Goal: Navigation & Orientation: Find specific page/section

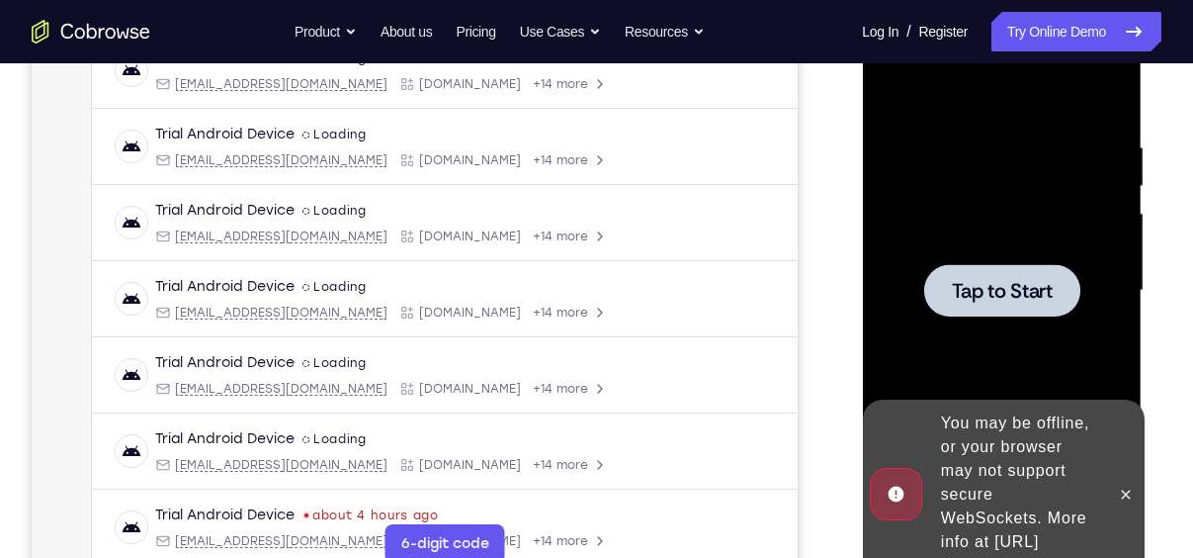
click at [994, 285] on span "Tap to Start" at bounding box center [1001, 291] width 101 height 20
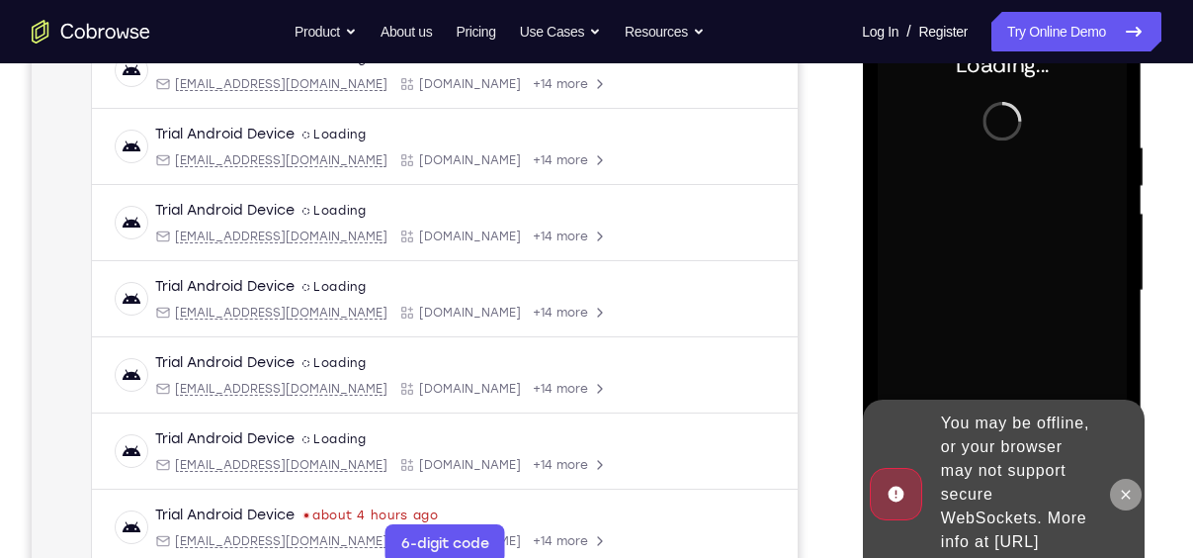
click at [1126, 486] on icon at bounding box center [1125, 494] width 16 height 16
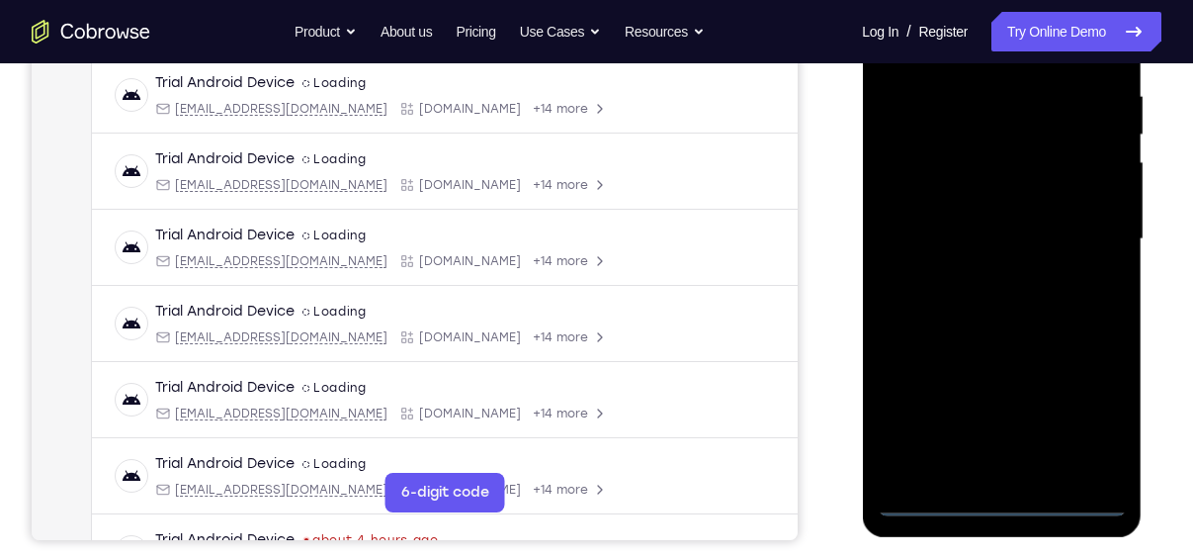
scroll to position [382, 0]
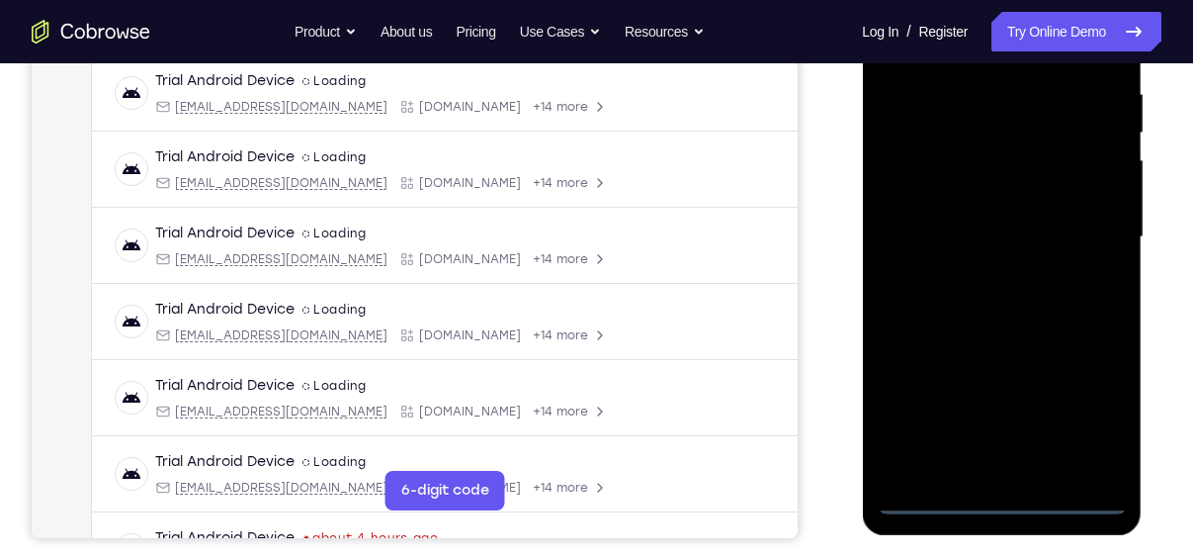
click at [1012, 494] on div at bounding box center [1001, 237] width 249 height 554
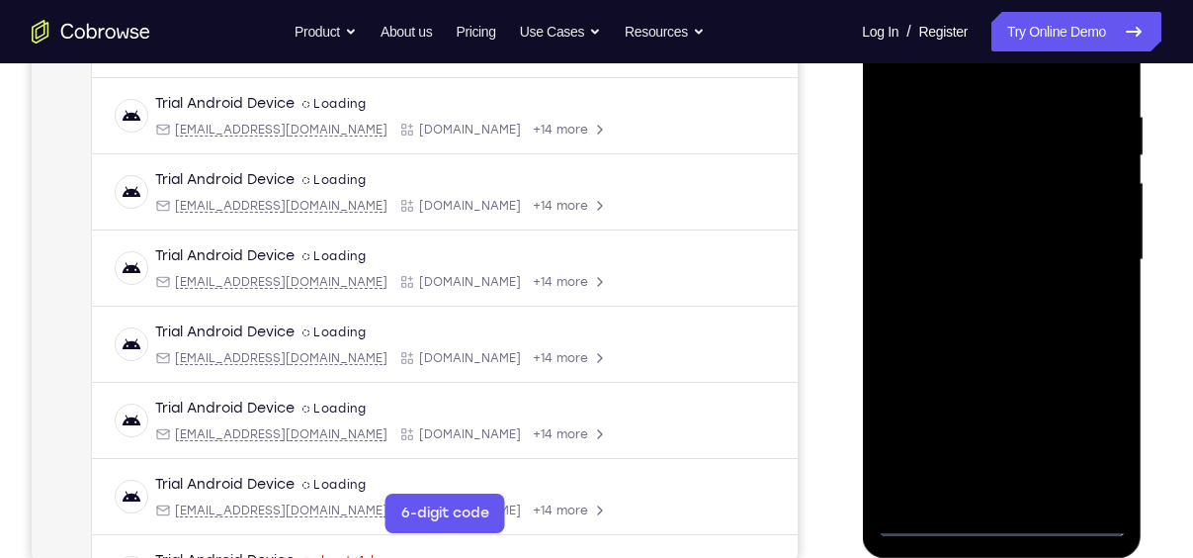
scroll to position [338, 0]
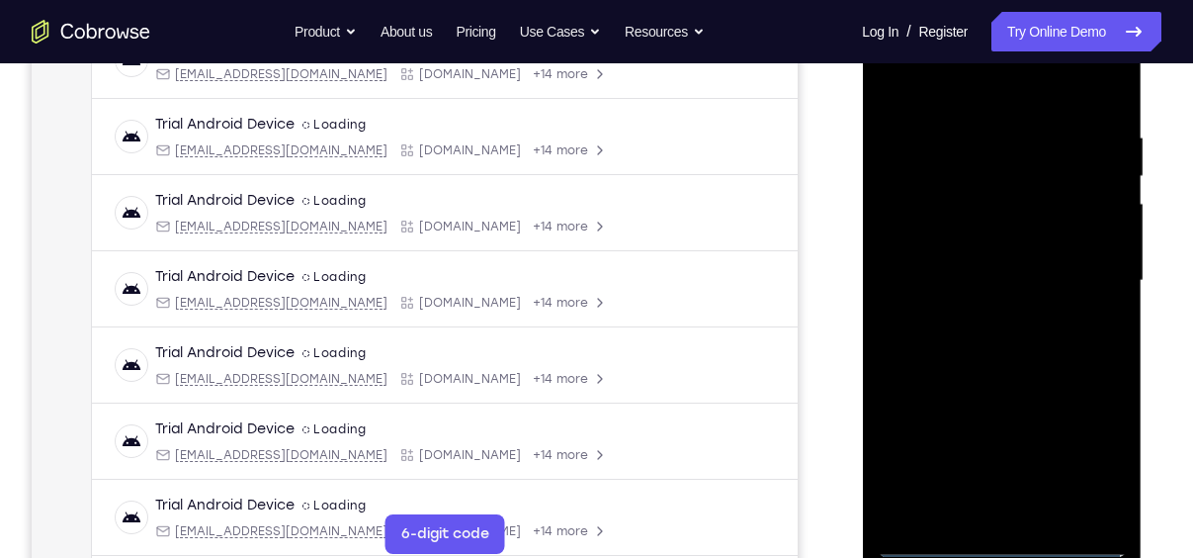
click at [1092, 463] on div at bounding box center [1001, 281] width 249 height 554
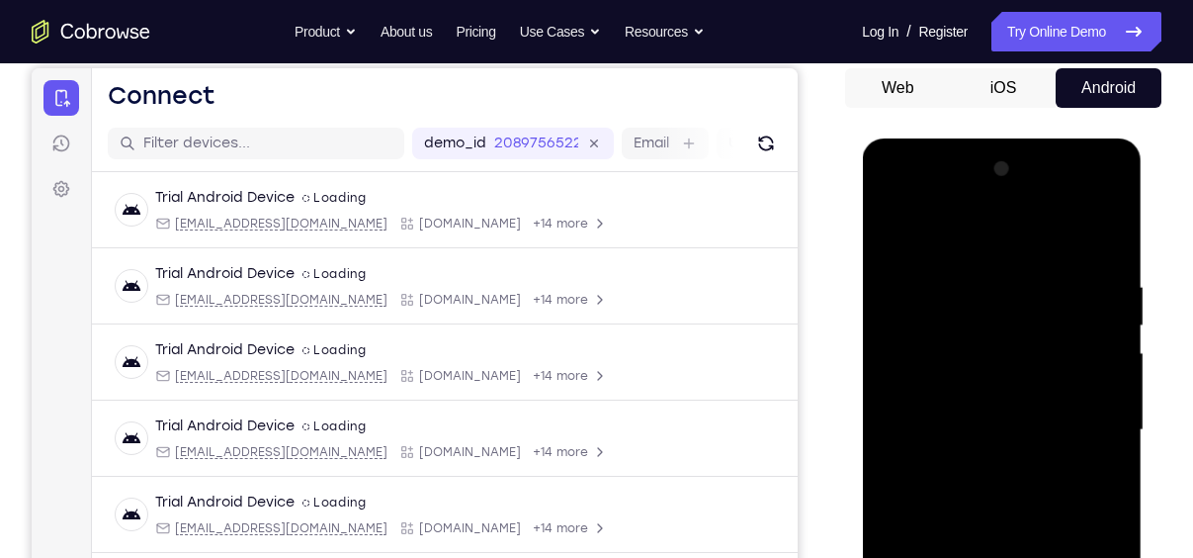
scroll to position [299, 0]
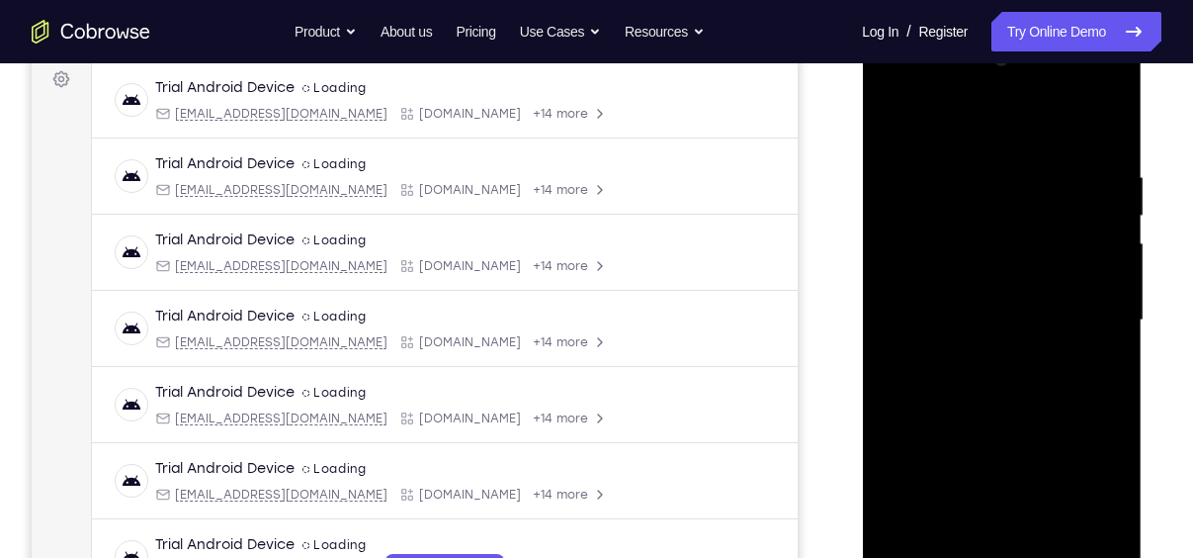
click at [1093, 496] on div at bounding box center [1001, 321] width 249 height 554
click at [936, 115] on div at bounding box center [1001, 321] width 249 height 554
click at [1084, 308] on div at bounding box center [1001, 321] width 249 height 554
click at [970, 361] on div at bounding box center [1001, 321] width 249 height 554
click at [1002, 299] on div at bounding box center [1001, 321] width 249 height 554
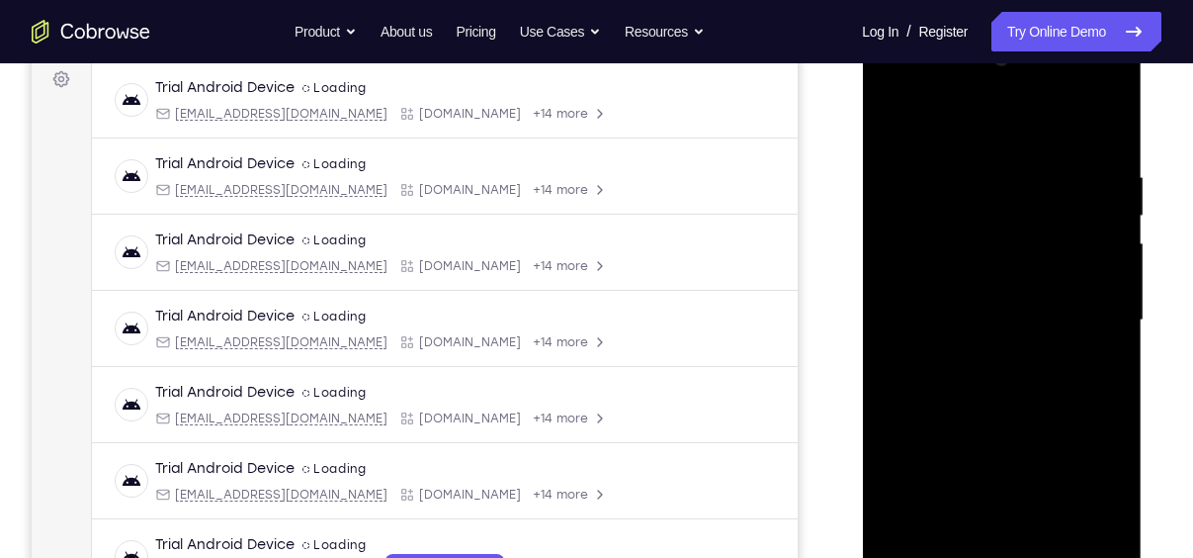
click at [1047, 284] on div at bounding box center [1001, 321] width 249 height 554
click at [1039, 318] on div at bounding box center [1001, 321] width 249 height 554
click at [1025, 390] on div at bounding box center [1001, 321] width 249 height 554
click at [1007, 378] on div at bounding box center [1001, 321] width 249 height 554
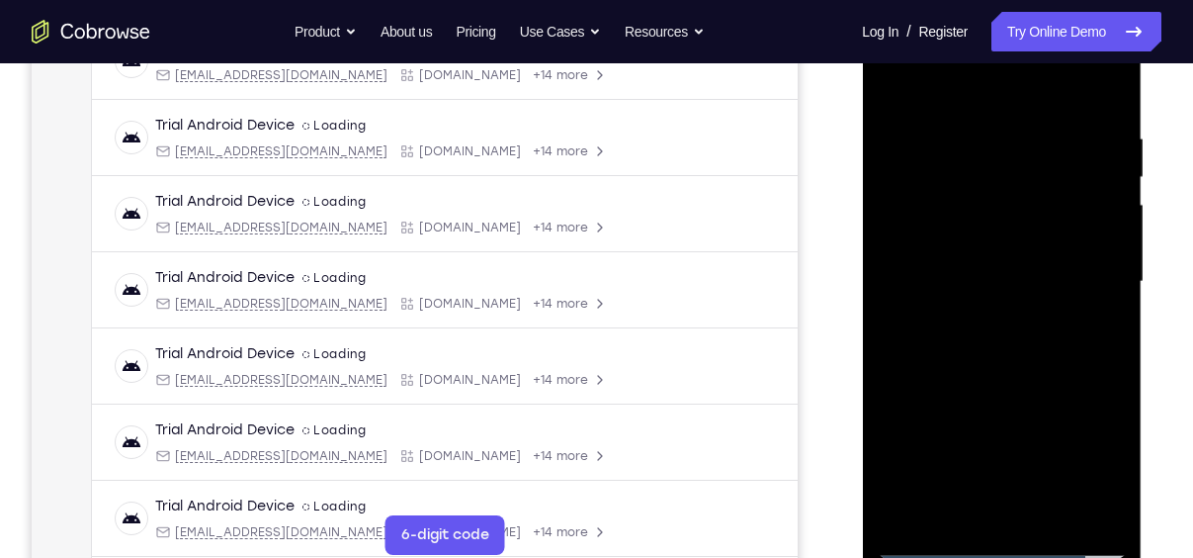
scroll to position [338, 0]
click at [1021, 366] on div at bounding box center [1001, 281] width 249 height 554
drag, startPoint x: 1036, startPoint y: 440, endPoint x: 1035, endPoint y: 273, distance: 167.1
click at [1035, 273] on div at bounding box center [1001, 281] width 249 height 554
click at [891, 374] on div at bounding box center [1001, 281] width 249 height 554
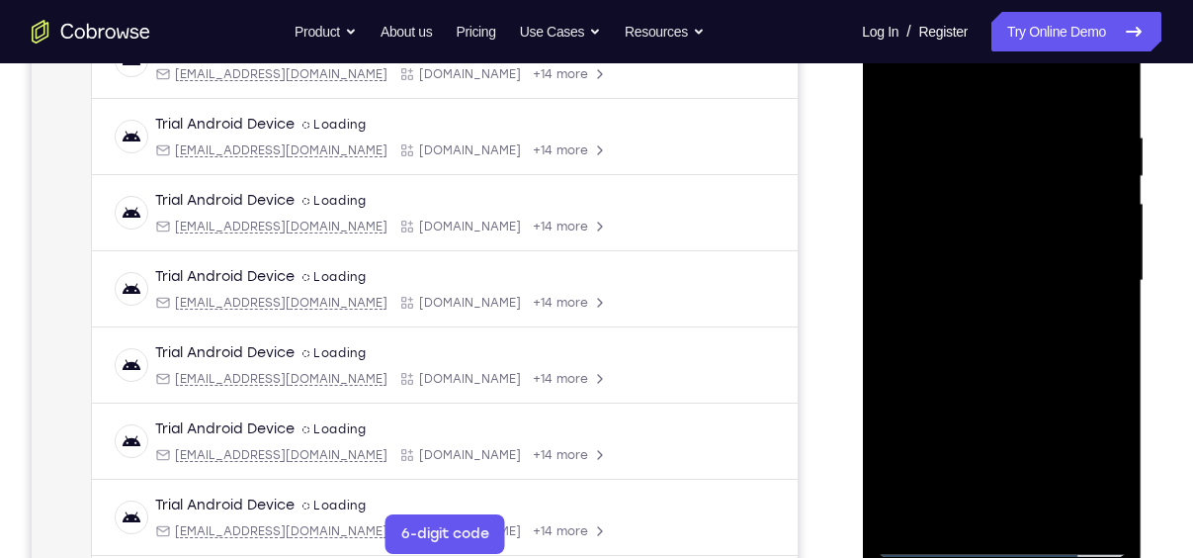
click at [1051, 512] on div at bounding box center [1001, 281] width 249 height 554
click at [1000, 388] on div at bounding box center [1001, 281] width 249 height 554
click at [890, 84] on div at bounding box center [1001, 281] width 249 height 554
drag, startPoint x: 990, startPoint y: 206, endPoint x: 1017, endPoint y: 409, distance: 205.6
click at [1017, 409] on div at bounding box center [1001, 281] width 249 height 554
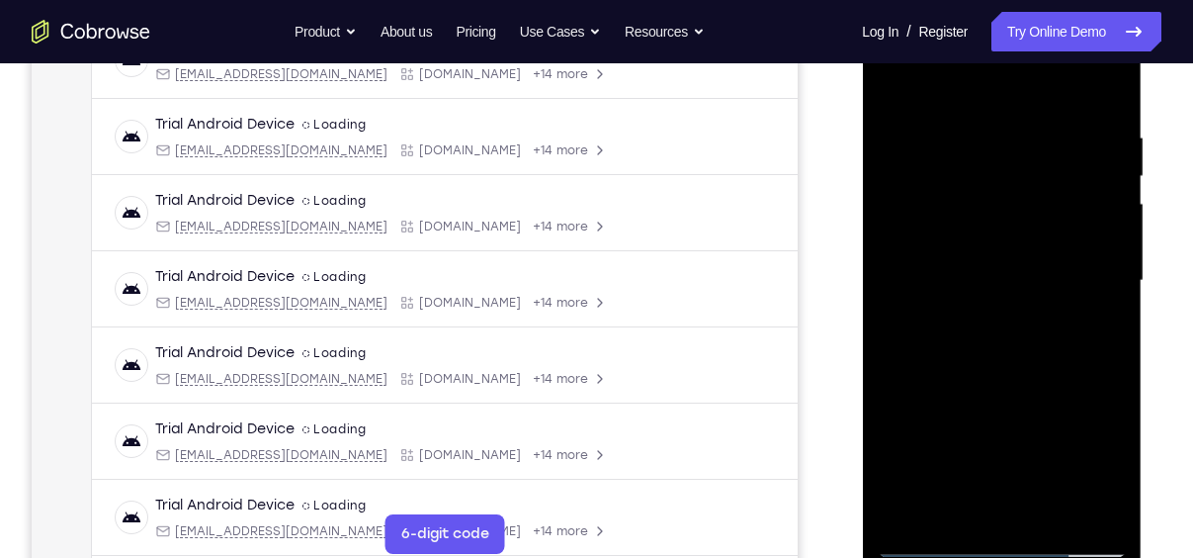
drag, startPoint x: 1092, startPoint y: 123, endPoint x: 875, endPoint y: 131, distance: 216.7
click at [875, 131] on div at bounding box center [1002, 283] width 280 height 589
click at [1017, 130] on div at bounding box center [1001, 281] width 249 height 554
click at [1082, 508] on div at bounding box center [1001, 281] width 249 height 554
click at [1103, 392] on div at bounding box center [1001, 281] width 249 height 554
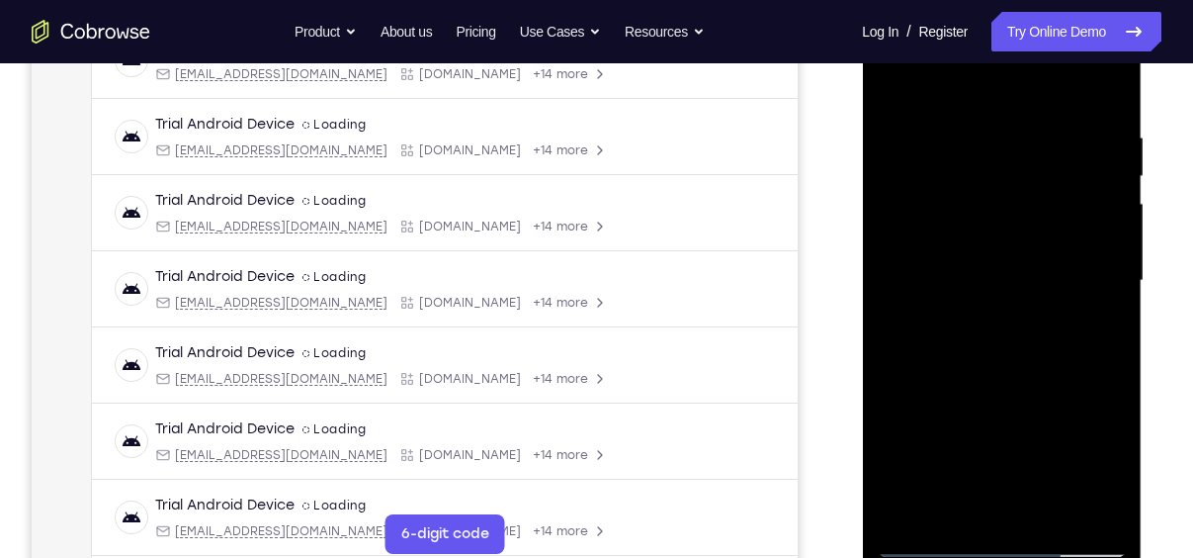
drag, startPoint x: 1104, startPoint y: 392, endPoint x: 804, endPoint y: 356, distance: 302.7
click at [862, 356] on html "Online web based iOS Simulators and Android Emulators. Run iPhone, iPad, Mobile…" at bounding box center [1003, 285] width 282 height 593
drag, startPoint x: 1069, startPoint y: 321, endPoint x: 766, endPoint y: 327, distance: 302.6
click at [862, 327] on html "Online web based iOS Simulators and Android Emulators. Run iPhone, iPad, Mobile…" at bounding box center [1003, 285] width 282 height 593
click at [1106, 91] on div at bounding box center [1001, 281] width 249 height 554
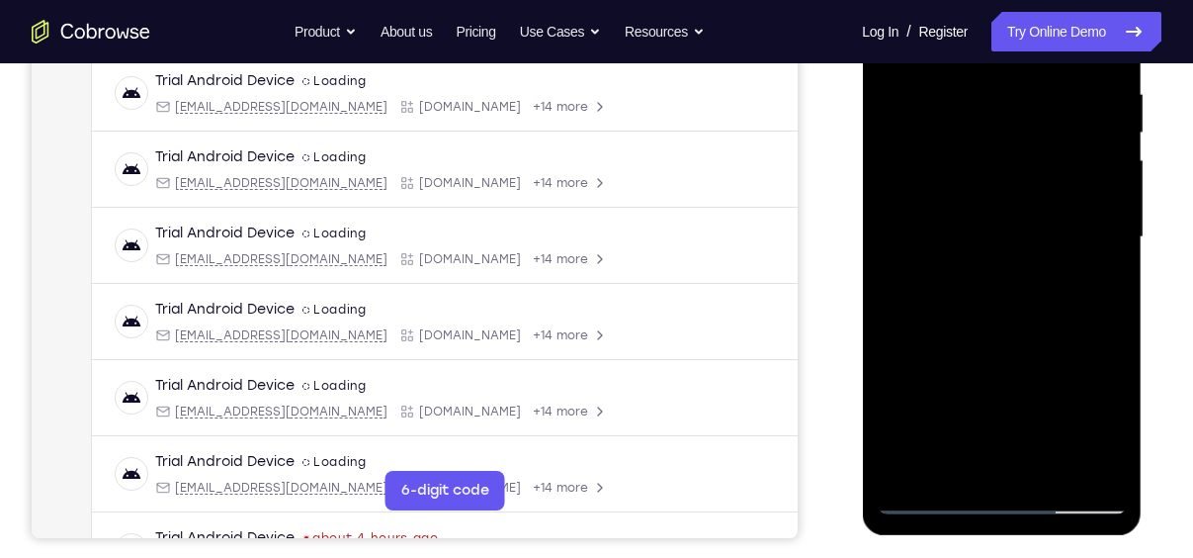
scroll to position [387, 0]
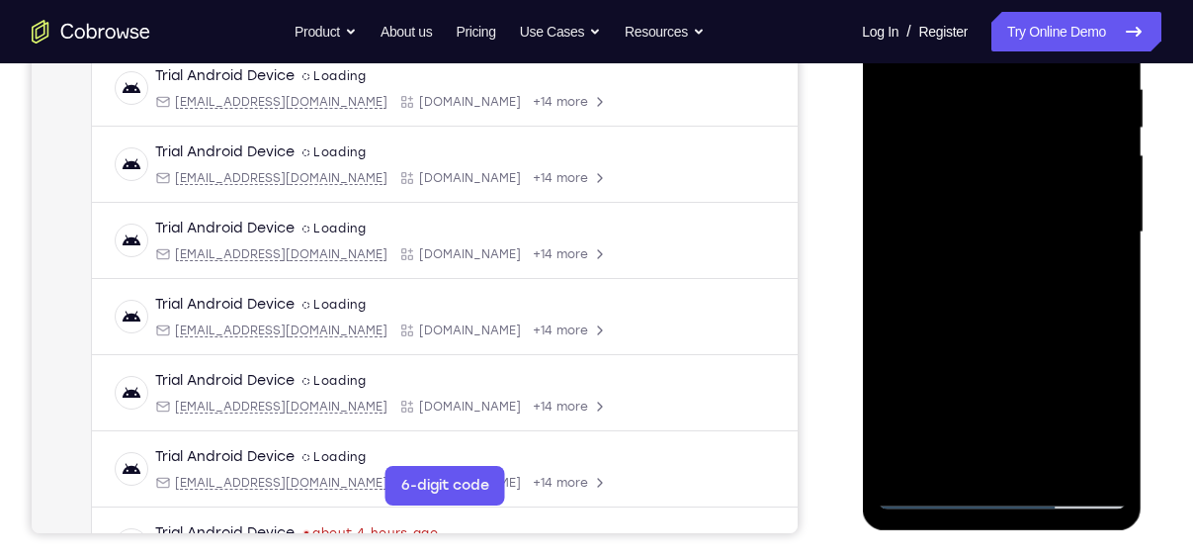
click at [962, 463] on div at bounding box center [1001, 233] width 249 height 554
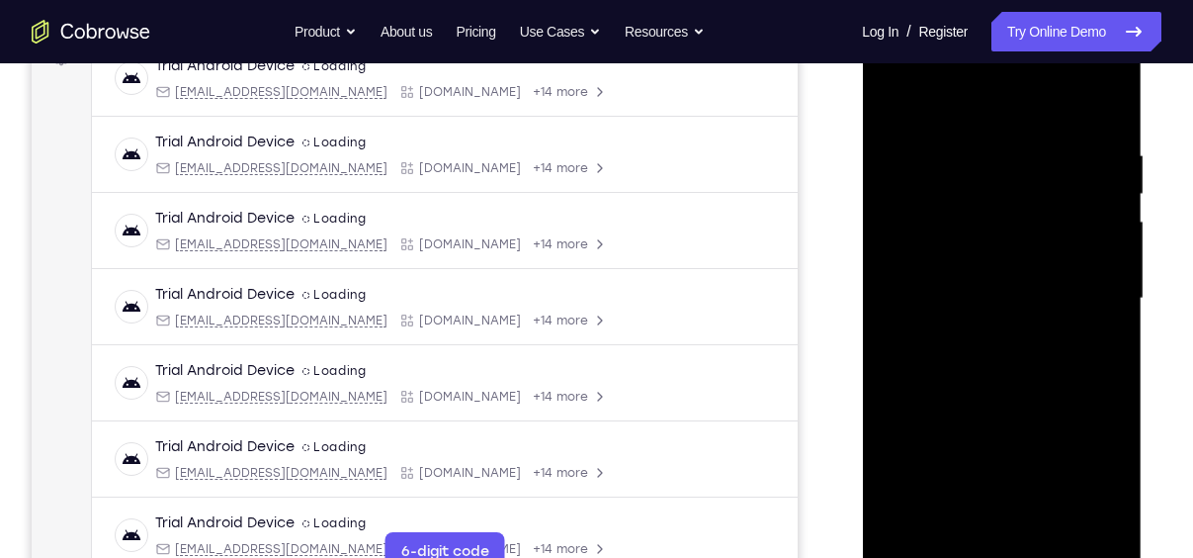
scroll to position [319, 0]
click at [1088, 424] on div at bounding box center [1001, 300] width 249 height 554
click at [1112, 312] on div at bounding box center [1001, 300] width 249 height 554
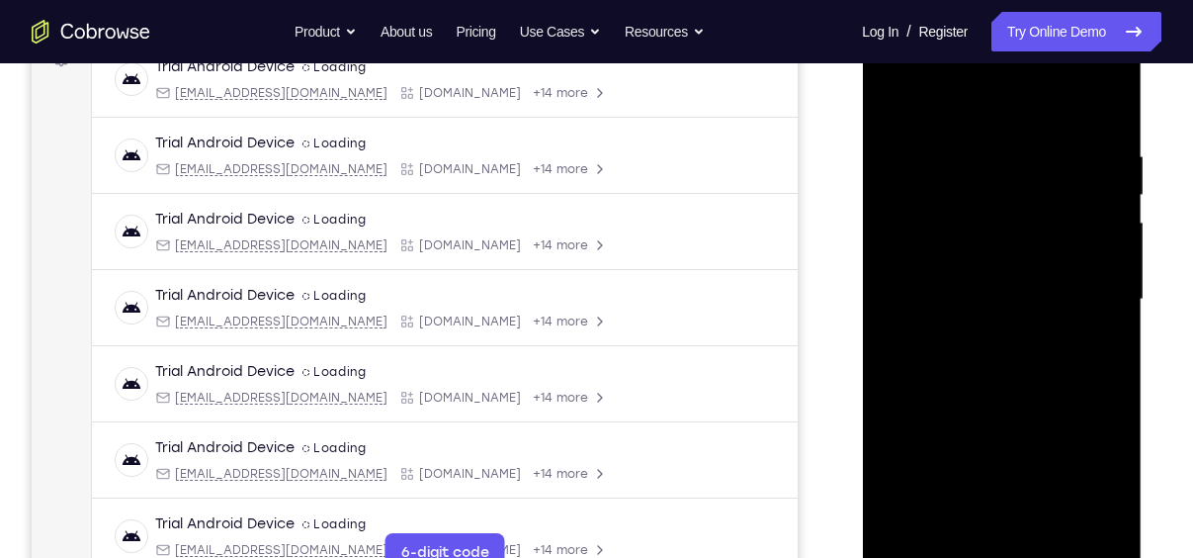
click at [896, 95] on div at bounding box center [1001, 300] width 249 height 554
click at [1001, 343] on div at bounding box center [1001, 300] width 249 height 554
click at [895, 100] on div at bounding box center [1001, 300] width 249 height 554
drag, startPoint x: 1013, startPoint y: 407, endPoint x: 1005, endPoint y: 185, distance: 222.7
click at [1005, 185] on div at bounding box center [1001, 300] width 249 height 554
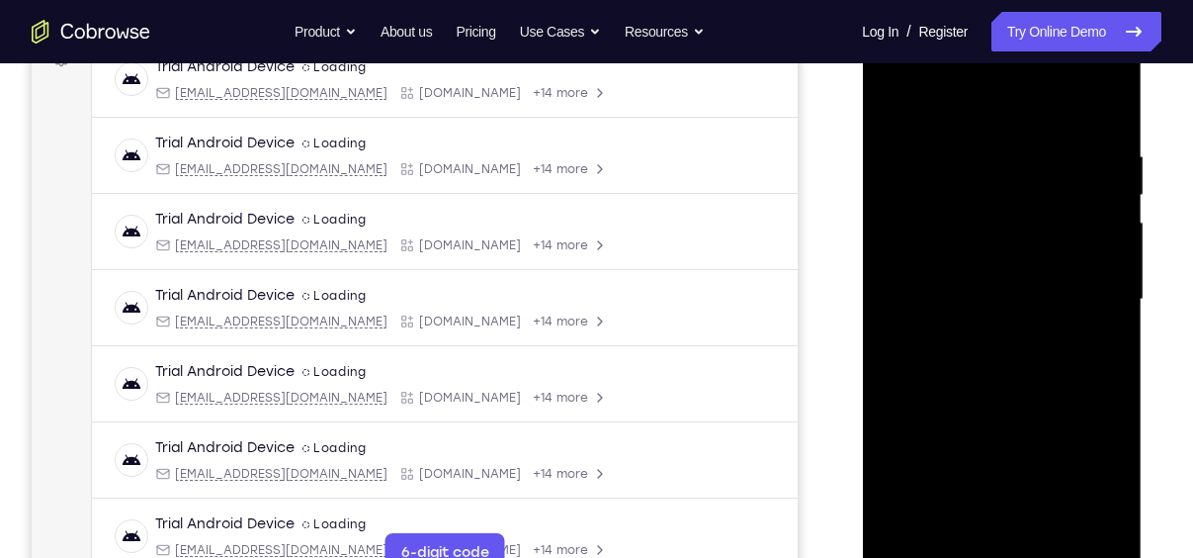
click at [938, 288] on div at bounding box center [1001, 300] width 249 height 554
drag, startPoint x: 1003, startPoint y: 375, endPoint x: 1008, endPoint y: 107, distance: 268.0
click at [1008, 107] on div at bounding box center [1001, 300] width 249 height 554
drag, startPoint x: 1016, startPoint y: 376, endPoint x: 1027, endPoint y: 137, distance: 238.5
click at [1027, 137] on div at bounding box center [1001, 300] width 249 height 554
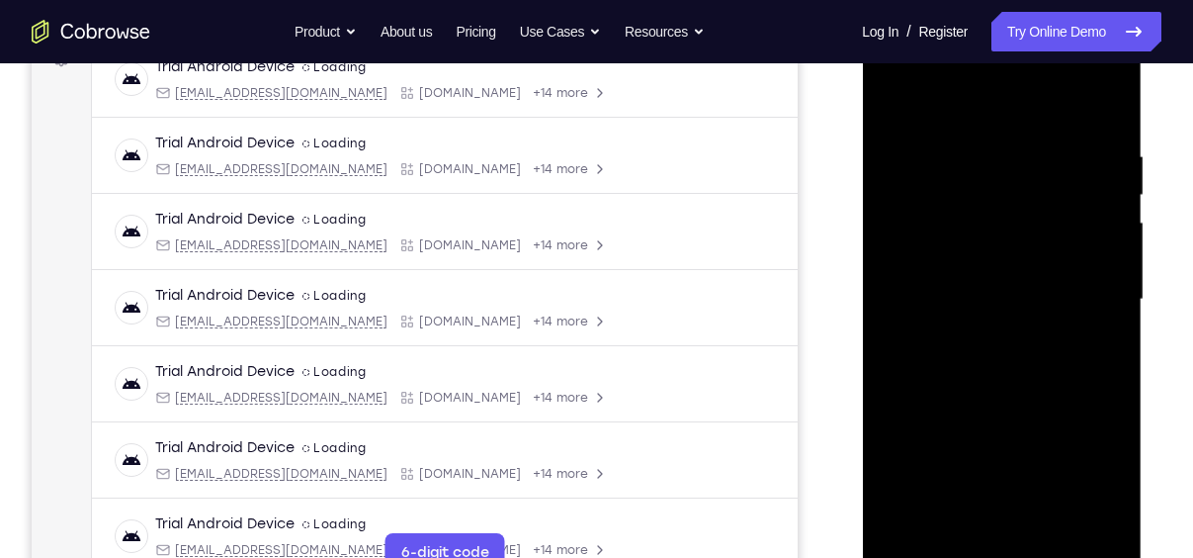
drag, startPoint x: 1035, startPoint y: 457, endPoint x: 1023, endPoint y: 187, distance: 270.2
click at [1023, 187] on div at bounding box center [1001, 300] width 249 height 554
click at [891, 101] on div at bounding box center [1001, 300] width 249 height 554
drag, startPoint x: 998, startPoint y: 427, endPoint x: 996, endPoint y: 217, distance: 210.6
click at [996, 217] on div at bounding box center [1001, 300] width 249 height 554
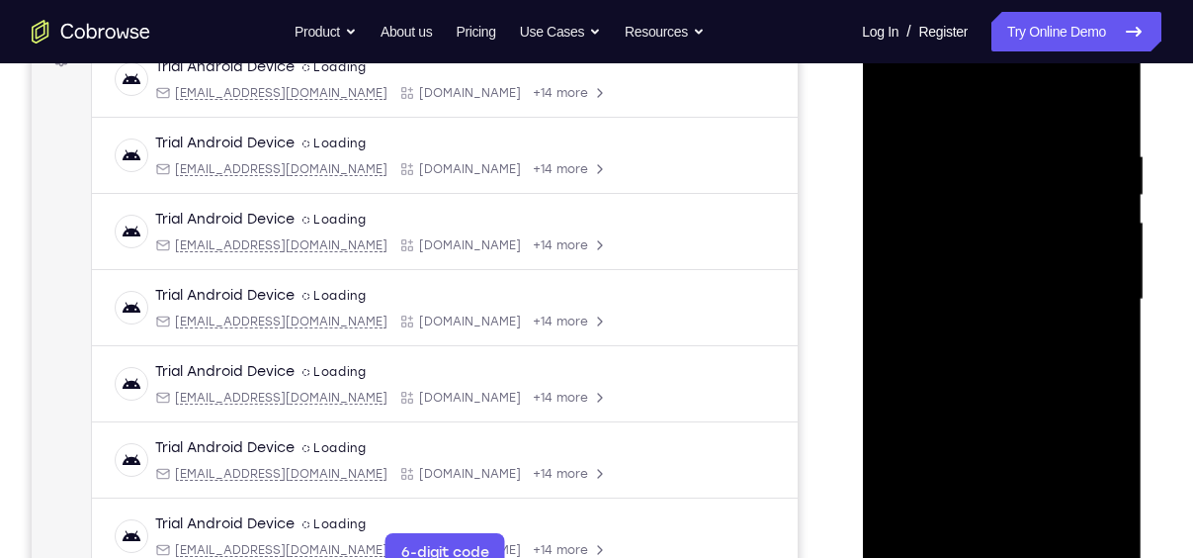
drag, startPoint x: 1085, startPoint y: 446, endPoint x: 1082, endPoint y: 204, distance: 242.3
click at [1082, 204] on div at bounding box center [1001, 300] width 249 height 554
click at [1024, 393] on div at bounding box center [1001, 300] width 249 height 554
drag, startPoint x: 1062, startPoint y: 308, endPoint x: 1077, endPoint y: 608, distance: 300.0
click at [1077, 557] on html "Online web based iOS Simulators and Android Emulators. Run iPhone, iPad, Mobile…" at bounding box center [1003, 304] width 282 height 593
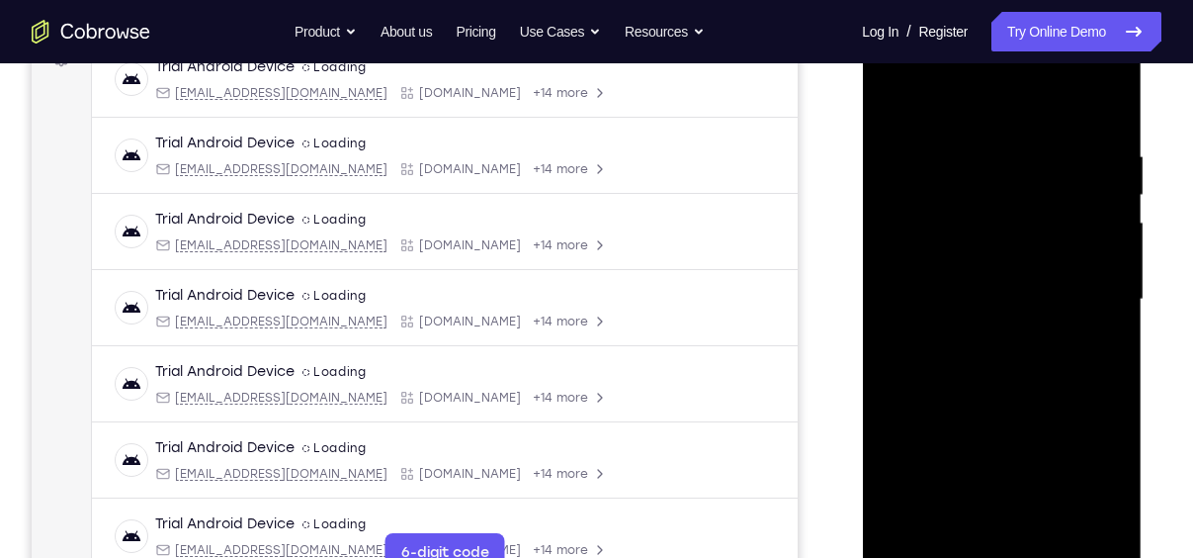
drag, startPoint x: 1064, startPoint y: 413, endPoint x: 1069, endPoint y: 127, distance: 286.8
click at [1069, 127] on div at bounding box center [1001, 300] width 249 height 554
drag, startPoint x: 1051, startPoint y: 401, endPoint x: 1060, endPoint y: 131, distance: 271.1
click at [1060, 131] on div at bounding box center [1001, 300] width 249 height 554
drag, startPoint x: 1034, startPoint y: 457, endPoint x: 1046, endPoint y: 230, distance: 226.7
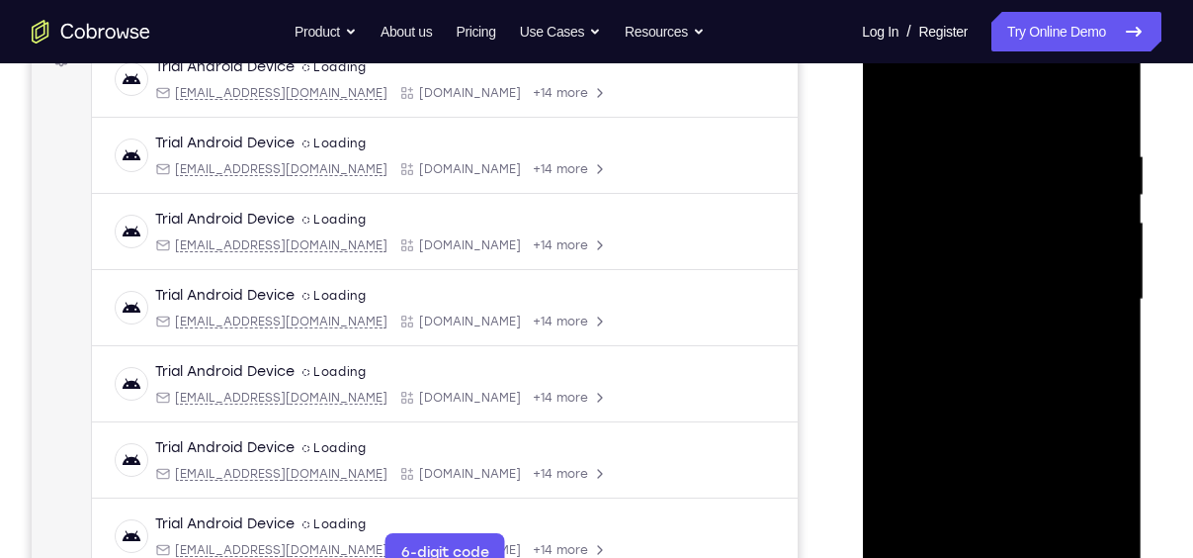
click at [1046, 230] on div at bounding box center [1001, 300] width 249 height 554
click at [897, 102] on div at bounding box center [1001, 300] width 249 height 554
click at [934, 339] on div at bounding box center [1001, 300] width 249 height 554
drag, startPoint x: 1099, startPoint y: 280, endPoint x: 1093, endPoint y: 538, distance: 258.1
click at [1093, 538] on div at bounding box center [1001, 300] width 249 height 554
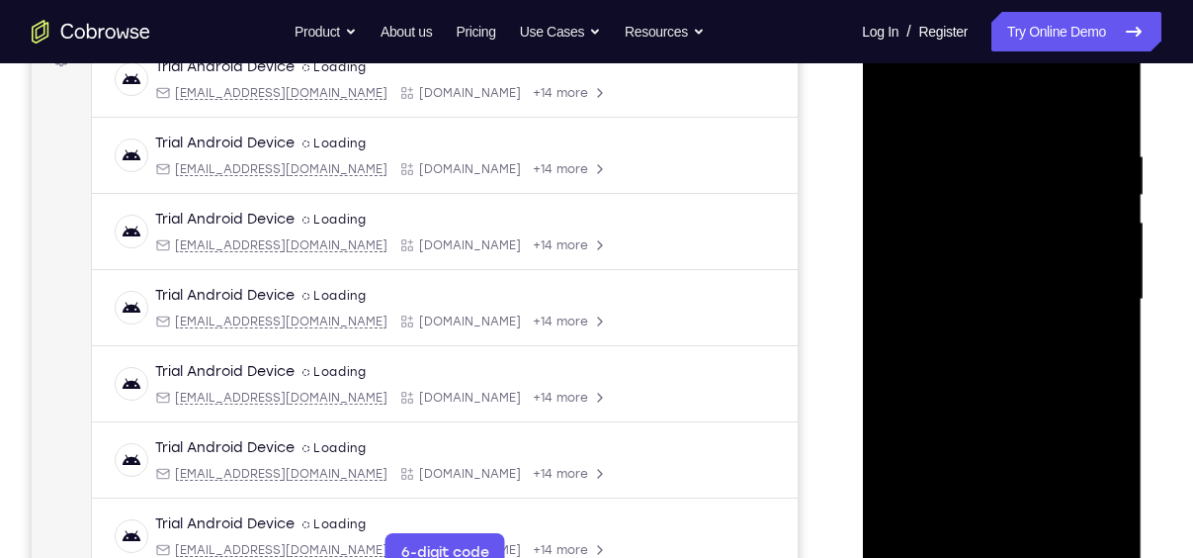
drag, startPoint x: 1032, startPoint y: 267, endPoint x: 1058, endPoint y: 602, distance: 336.2
click at [1058, 557] on html "Online web based iOS Simulators and Android Emulators. Run iPhone, iPad, Mobile…" at bounding box center [1003, 304] width 282 height 593
drag, startPoint x: 1024, startPoint y: 224, endPoint x: 1021, endPoint y: 608, distance: 383.7
click at [1021, 557] on html "Online web based iOS Simulators and Android Emulators. Run iPhone, iPad, Mobile…" at bounding box center [1003, 304] width 282 height 593
click at [1112, 375] on div at bounding box center [1001, 300] width 249 height 554
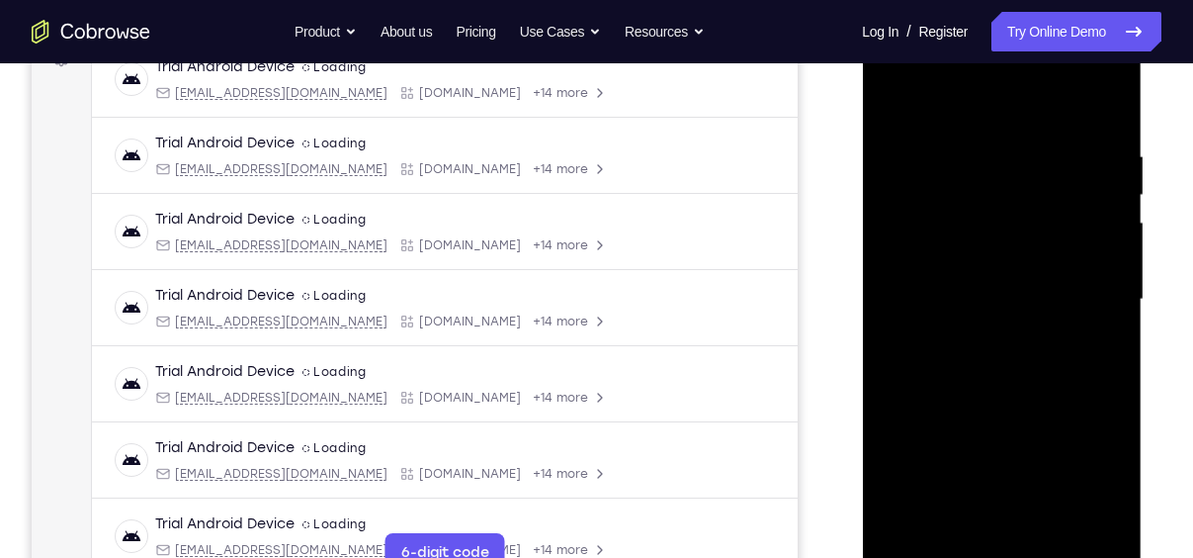
click at [1112, 375] on div at bounding box center [1001, 300] width 249 height 554
click at [896, 93] on div at bounding box center [1001, 300] width 249 height 554
click at [936, 449] on div at bounding box center [1001, 300] width 249 height 554
click at [956, 544] on div at bounding box center [1001, 300] width 249 height 554
click at [956, 531] on div at bounding box center [1001, 300] width 249 height 554
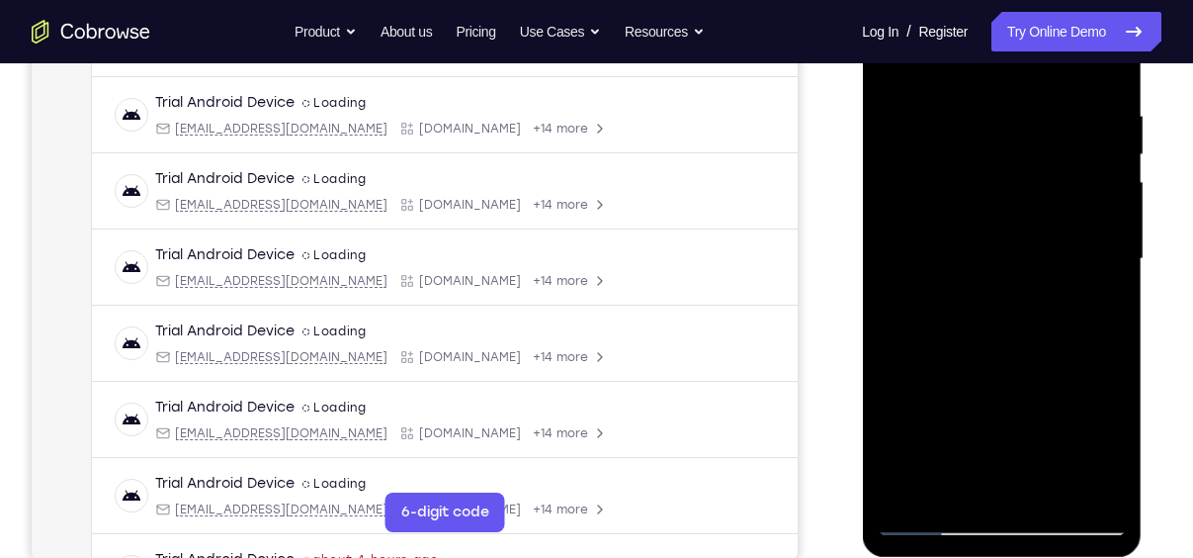
scroll to position [359, 0]
drag, startPoint x: 1013, startPoint y: 404, endPoint x: 1005, endPoint y: 137, distance: 267.1
click at [1005, 137] on div at bounding box center [1001, 260] width 249 height 554
drag, startPoint x: 1092, startPoint y: 442, endPoint x: 1057, endPoint y: 163, distance: 281.0
click at [1057, 163] on div at bounding box center [1001, 260] width 249 height 554
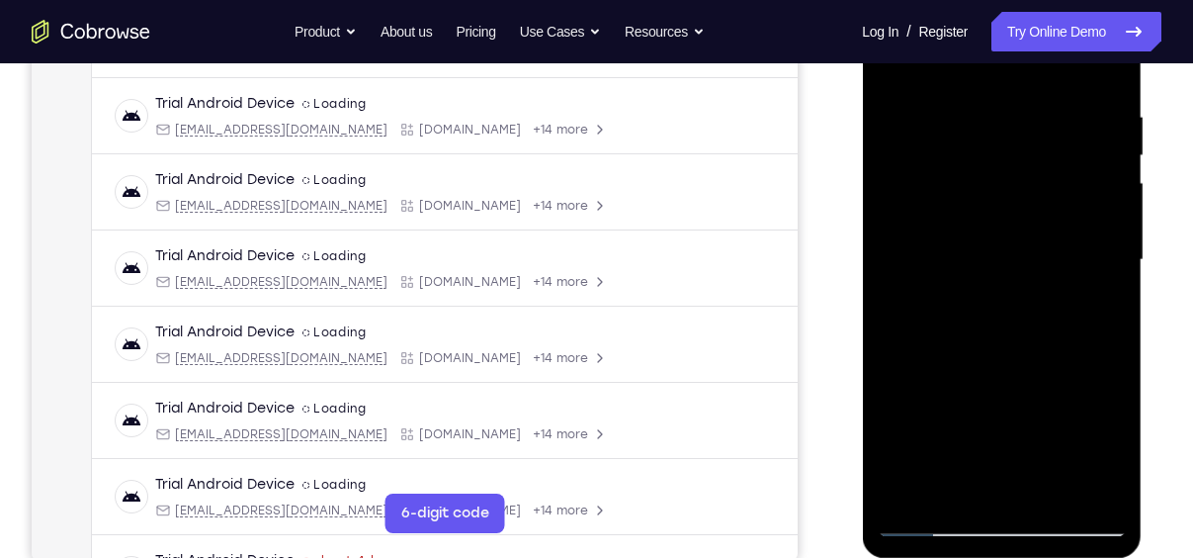
click at [1048, 495] on div at bounding box center [1001, 260] width 249 height 554
drag, startPoint x: 1053, startPoint y: 411, endPoint x: 1053, endPoint y: 181, distance: 230.4
click at [1053, 181] on div at bounding box center [1001, 260] width 249 height 554
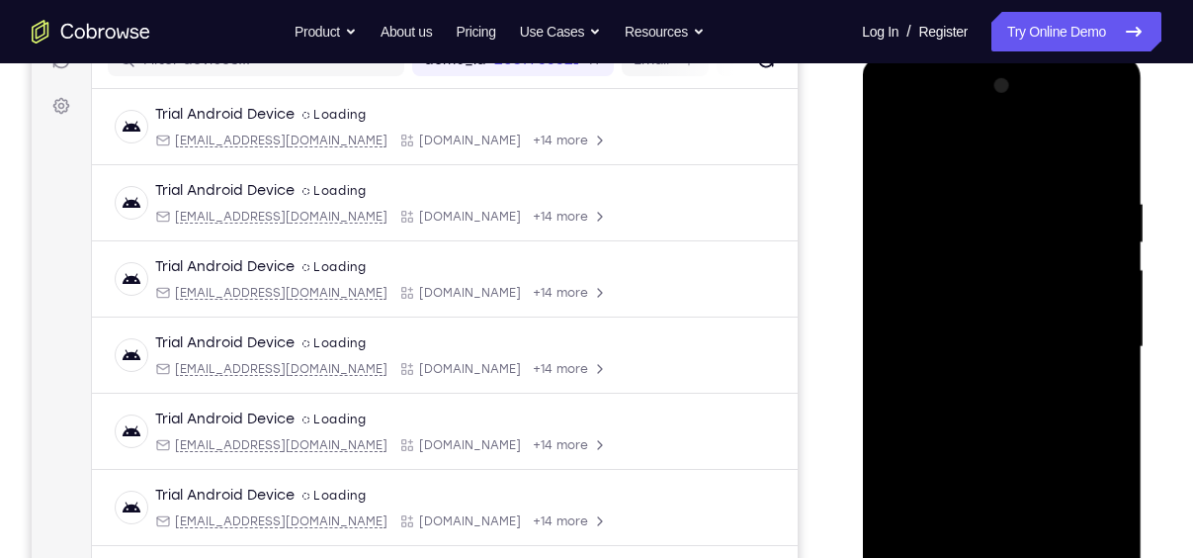
scroll to position [261, 0]
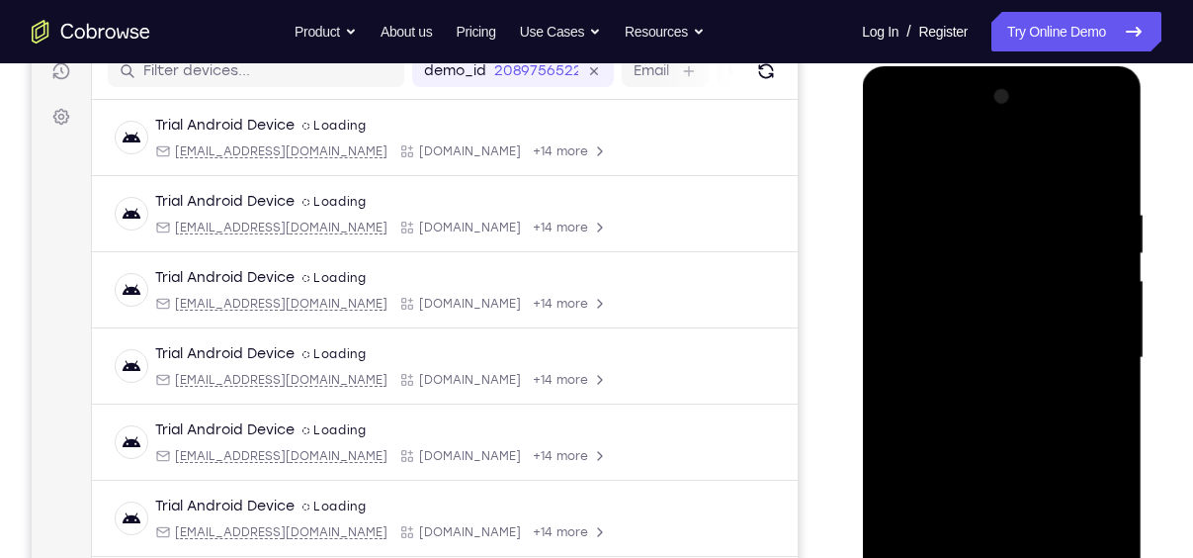
click at [893, 156] on div at bounding box center [1001, 358] width 249 height 554
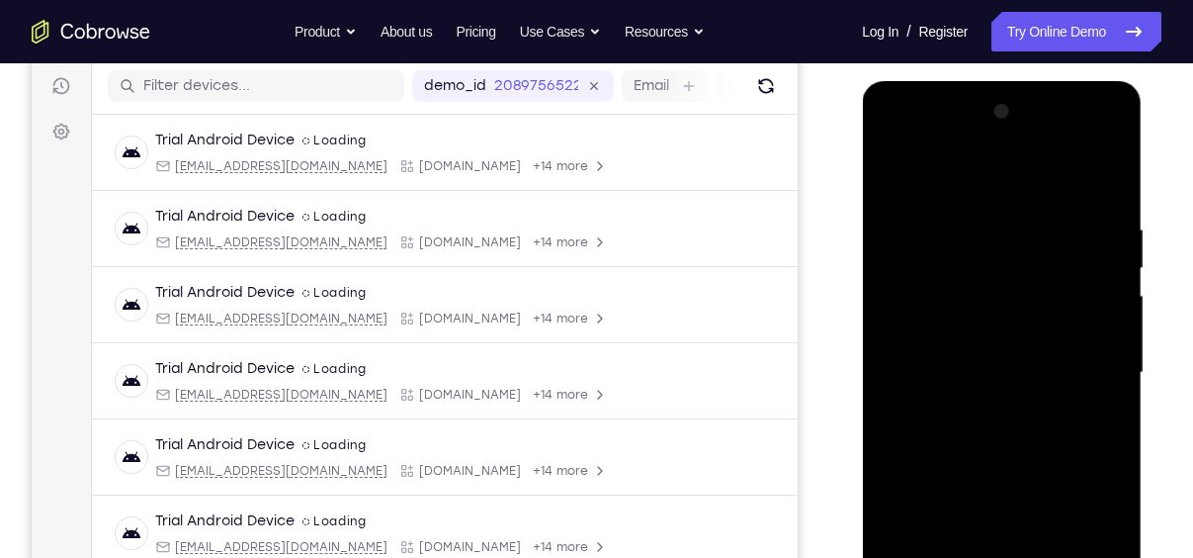
scroll to position [245, 0]
click at [969, 198] on div at bounding box center [1001, 374] width 249 height 554
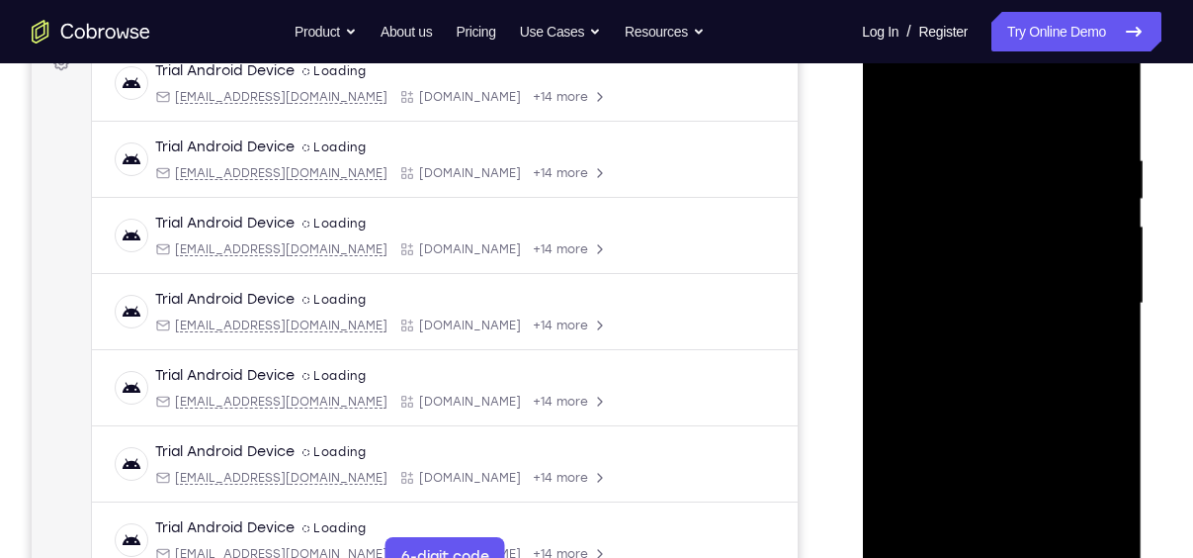
scroll to position [320, 0]
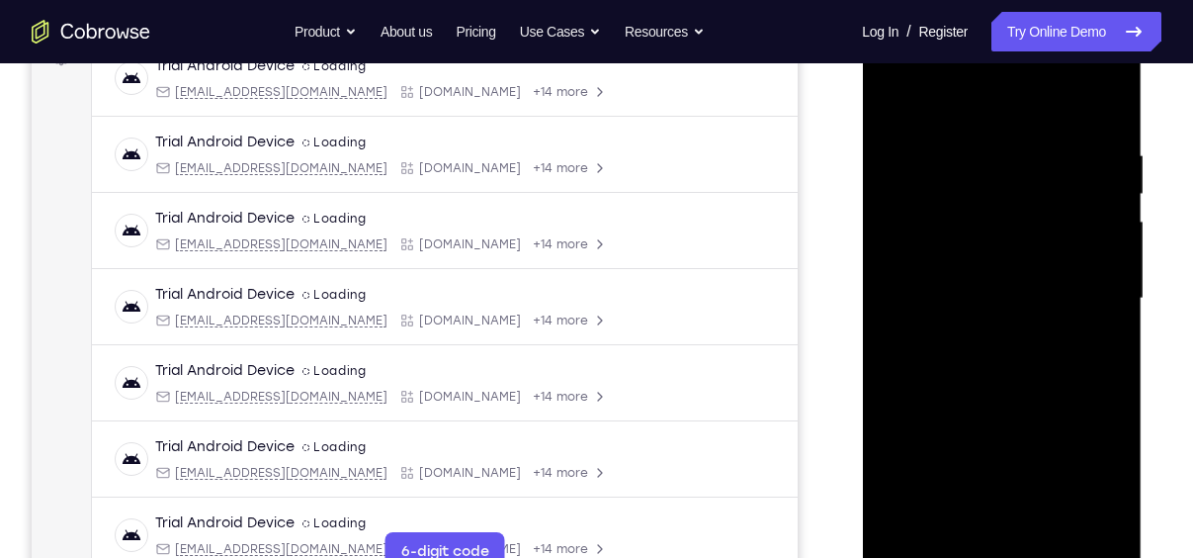
click at [1089, 342] on div at bounding box center [1001, 299] width 249 height 554
drag, startPoint x: 897, startPoint y: 332, endPoint x: 1104, endPoint y: 330, distance: 207.7
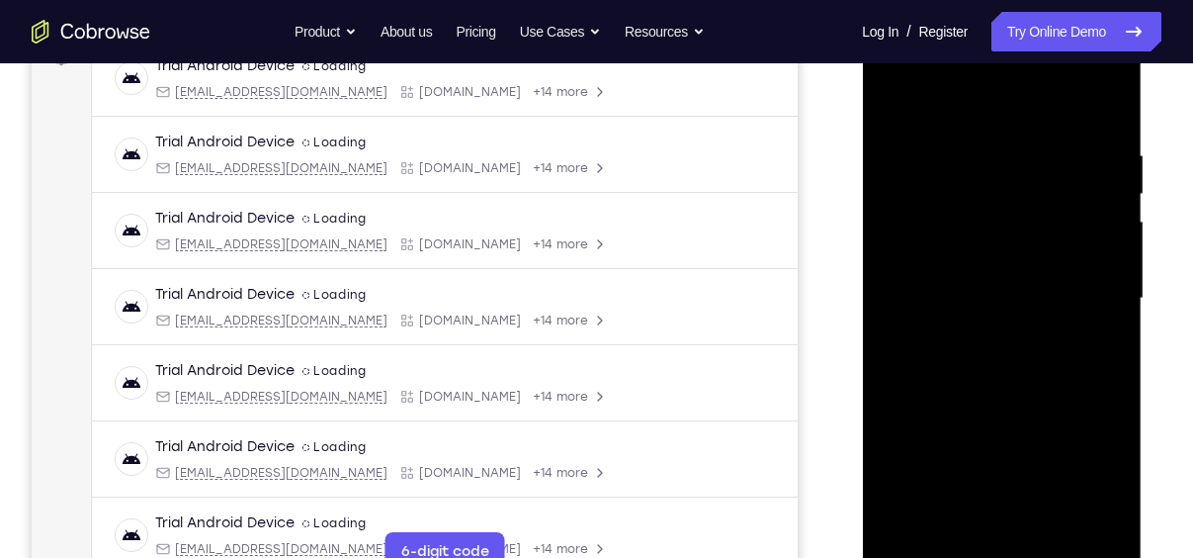
click at [1104, 330] on div at bounding box center [1001, 299] width 249 height 554
drag, startPoint x: 1100, startPoint y: 346, endPoint x: 857, endPoint y: 332, distance: 242.6
click at [862, 332] on html "Online web based iOS Simulators and Android Emulators. Run iPhone, iPad, Mobile…" at bounding box center [1003, 303] width 282 height 593
drag, startPoint x: 1108, startPoint y: 349, endPoint x: 793, endPoint y: 332, distance: 315.9
click at [862, 332] on html "Online web based iOS Simulators and Android Emulators. Run iPhone, iPad, Mobile…" at bounding box center [1003, 303] width 282 height 593
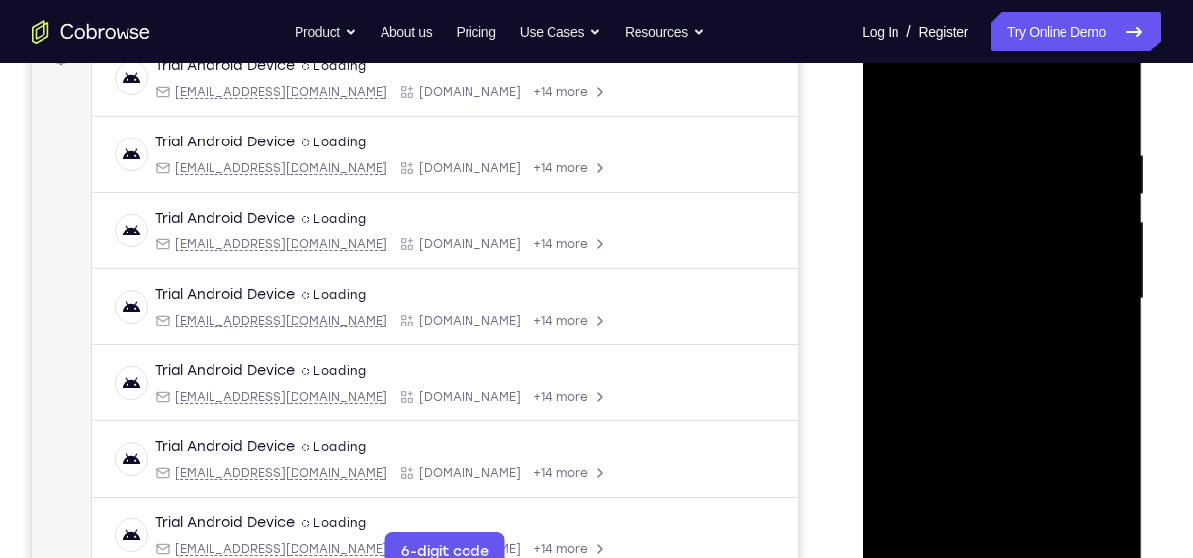
drag, startPoint x: 1104, startPoint y: 343, endPoint x: 769, endPoint y: 342, distance: 335.2
click at [862, 342] on html "Online web based iOS Simulators and Android Emulators. Run iPhone, iPad, Mobile…" at bounding box center [1003, 303] width 282 height 593
drag, startPoint x: 1085, startPoint y: 374, endPoint x: 826, endPoint y: 359, distance: 259.5
click at [862, 359] on html "Online web based iOS Simulators and Android Emulators. Run iPhone, iPad, Mobile…" at bounding box center [1003, 303] width 282 height 593
drag, startPoint x: 1099, startPoint y: 383, endPoint x: 813, endPoint y: 412, distance: 287.3
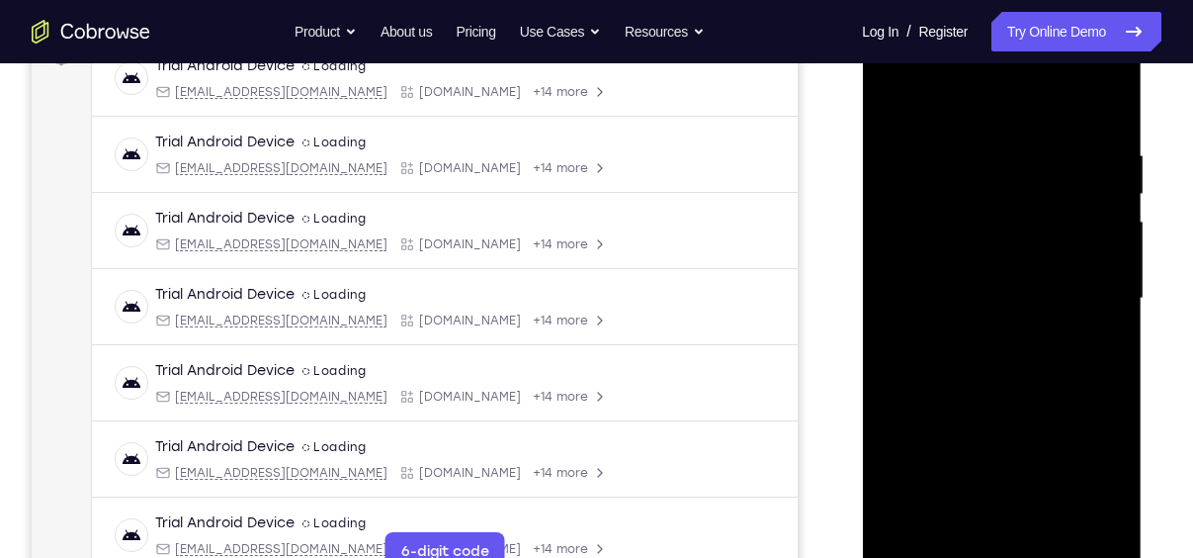
click at [862, 412] on html "Online web based iOS Simulators and Android Emulators. Run iPhone, iPad, Mobile…" at bounding box center [1003, 303] width 282 height 593
click at [1102, 104] on div at bounding box center [1001, 299] width 249 height 554
click at [1046, 530] on div at bounding box center [1001, 299] width 249 height 554
click at [820, 153] on div "Your Support Agent Your Customer Web iOS Android" at bounding box center [597, 234] width 1130 height 731
click at [907, 95] on div at bounding box center [1001, 299] width 249 height 554
